Goal: Task Accomplishment & Management: Complete application form

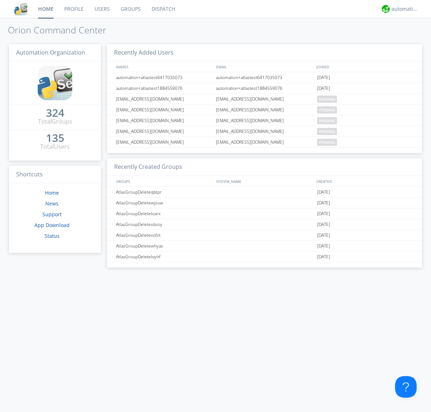
click at [102, 9] on link "Users" at bounding box center [102, 9] width 26 height 18
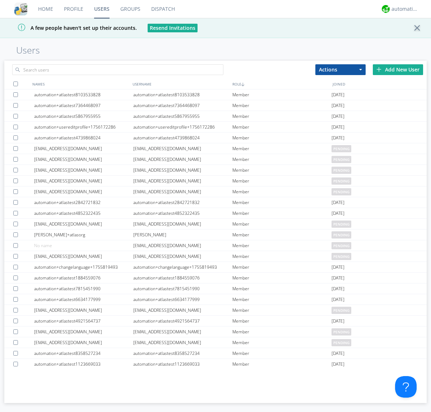
click at [398, 69] on div "Add New User" at bounding box center [398, 69] width 50 height 11
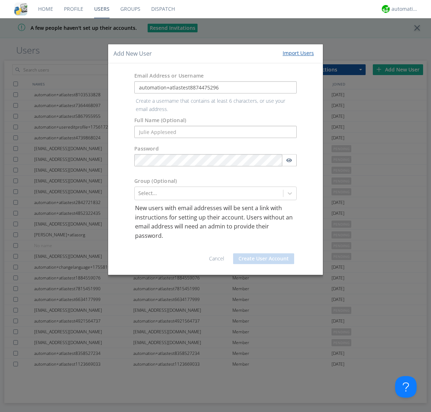
type input "automation+atlastest8874475296"
click at [209, 189] on div at bounding box center [208, 193] width 141 height 9
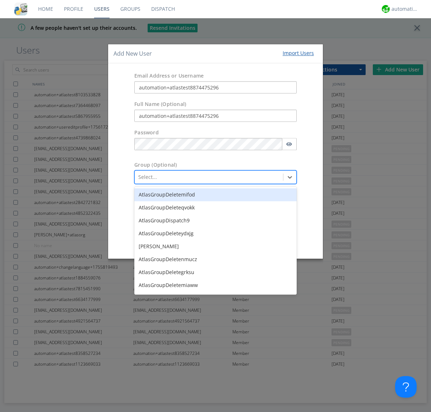
click at [264, 242] on button "Create User Account" at bounding box center [263, 242] width 61 height 11
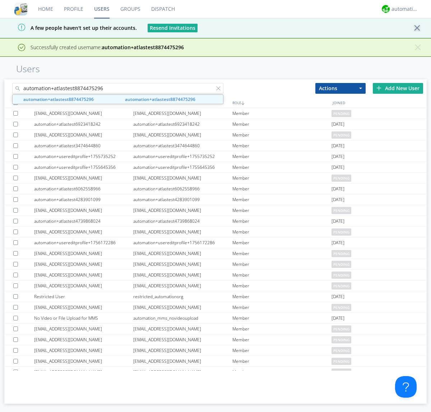
type input "automation+atlastest8874475296"
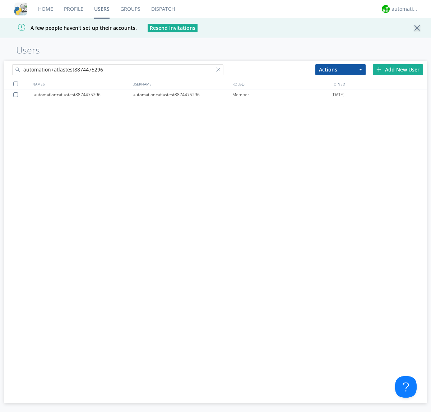
click at [183, 94] on div "automation+atlastest8874475296" at bounding box center [182, 94] width 99 height 11
